Goal: Information Seeking & Learning: Learn about a topic

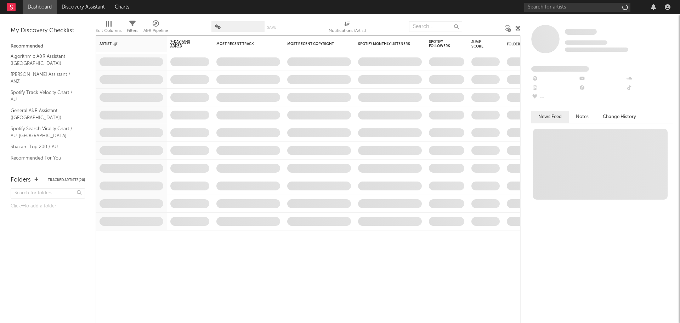
click at [301, 14] on nav "Dashboard Discovery Assistant Charts" at bounding box center [340, 7] width 680 height 14
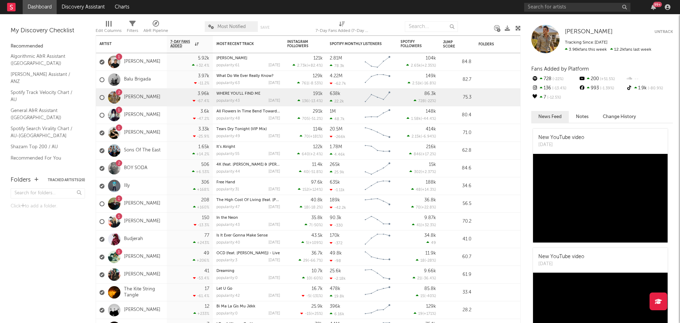
click at [295, 18] on div at bounding box center [298, 27] width 26 height 18
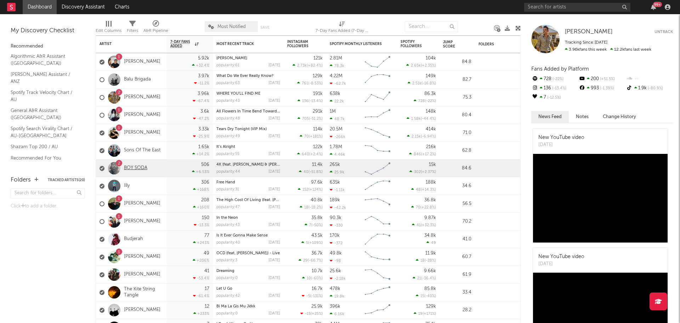
click at [137, 169] on link "BOY SODA" at bounding box center [135, 168] width 23 height 6
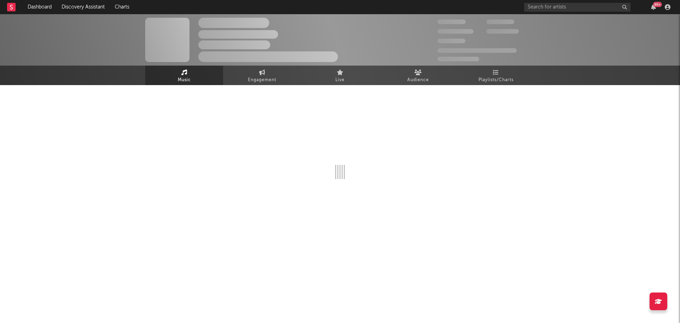
click at [476, 86] on div at bounding box center [340, 155] width 390 height 140
click at [484, 80] on span "Playlists/Charts" at bounding box center [496, 80] width 35 height 9
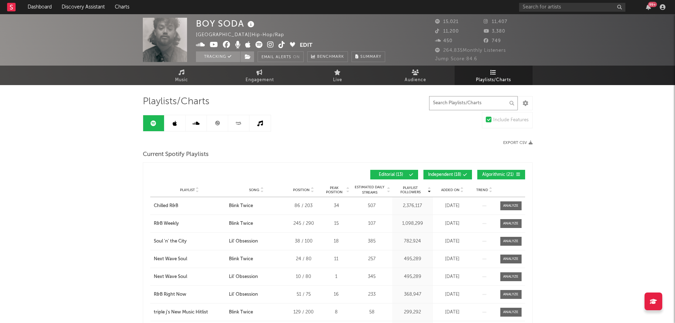
click at [461, 103] on input "text" at bounding box center [473, 103] width 89 height 14
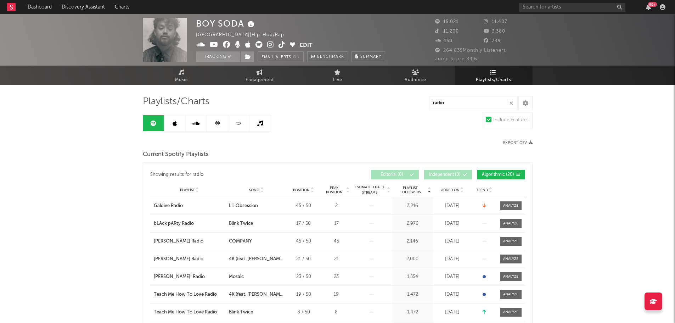
click at [444, 194] on div "Playlist City Song Position Peak Position Estimated Daily Streams Playlist Foll…" at bounding box center [337, 190] width 375 height 14
click at [447, 190] on span "Added On" at bounding box center [450, 190] width 18 height 4
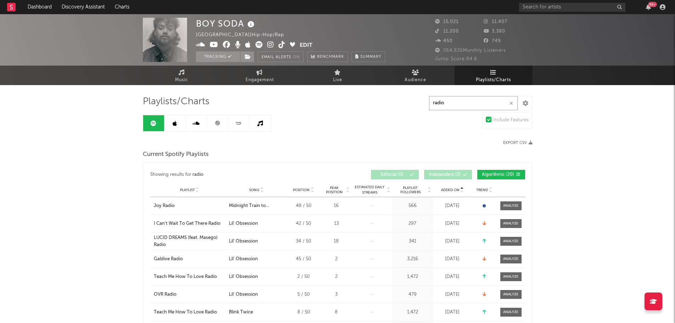
drag, startPoint x: 459, startPoint y: 105, endPoint x: 310, endPoint y: 88, distance: 149.1
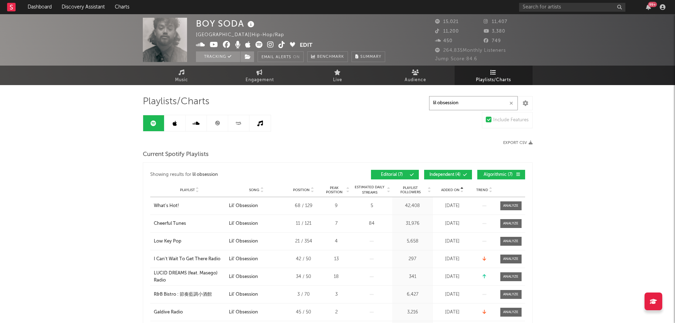
type input "lil obsession"
click at [448, 192] on div "Added On" at bounding box center [452, 189] width 35 height 5
click at [188, 204] on div "Easier Done Than Said Radio" at bounding box center [184, 205] width 60 height 7
